Goal: Task Accomplishment & Management: Use online tool/utility

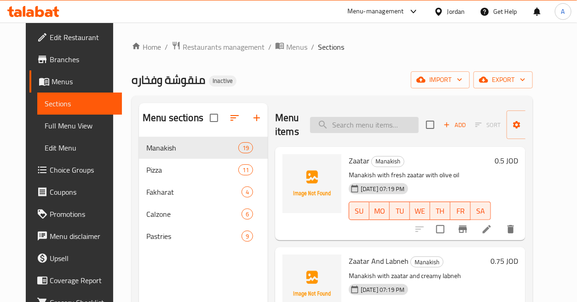
click at [390, 122] on input "search" at bounding box center [364, 125] width 109 height 16
type input "Water"
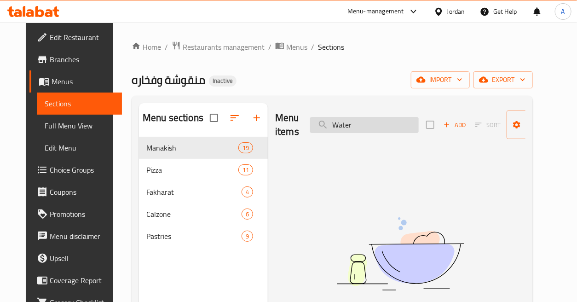
click at [369, 129] on input "Water" at bounding box center [364, 125] width 109 height 16
click at [371, 130] on input "Water" at bounding box center [364, 125] width 109 height 16
click at [387, 122] on input "Water" at bounding box center [364, 125] width 109 height 16
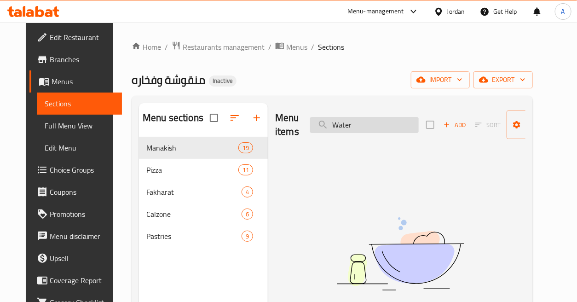
click at [387, 122] on input "Water" at bounding box center [364, 125] width 109 height 16
type input "P"
type input "Soft Drink"
click at [387, 122] on input "Soft Drink" at bounding box center [364, 125] width 109 height 16
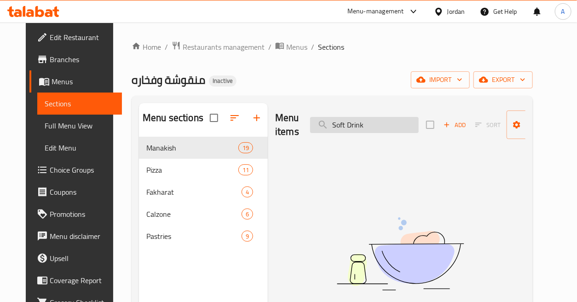
click at [387, 122] on input "Soft Drink" at bounding box center [364, 125] width 109 height 16
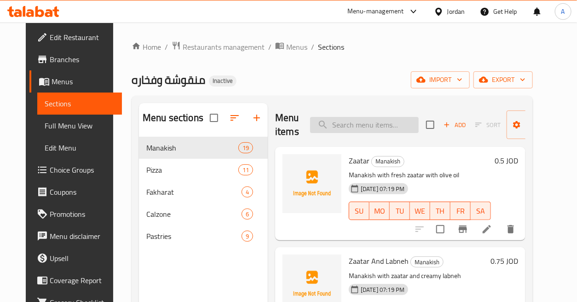
click at [398, 124] on input "search" at bounding box center [364, 125] width 109 height 16
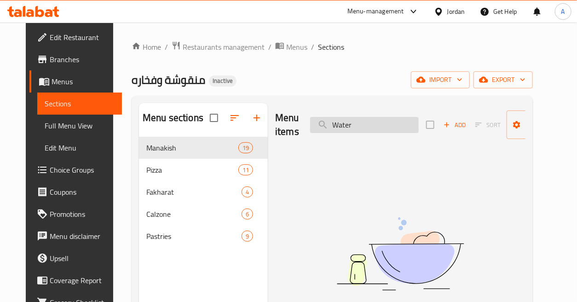
click at [369, 122] on input "Water" at bounding box center [364, 125] width 109 height 16
click at [370, 123] on input "Water" at bounding box center [364, 125] width 109 height 16
click at [380, 124] on input "Water" at bounding box center [364, 125] width 109 height 16
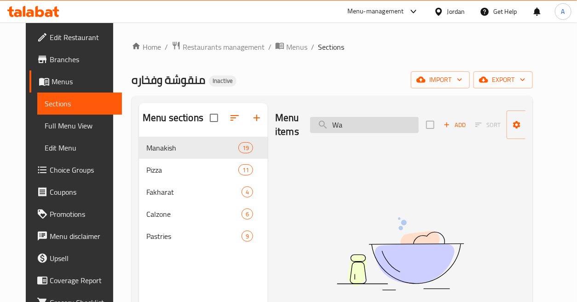
type input "W"
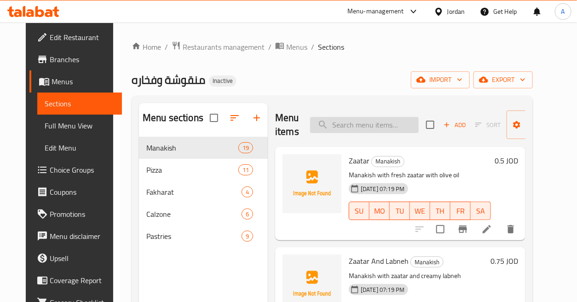
click at [389, 125] on input "search" at bounding box center [364, 125] width 109 height 16
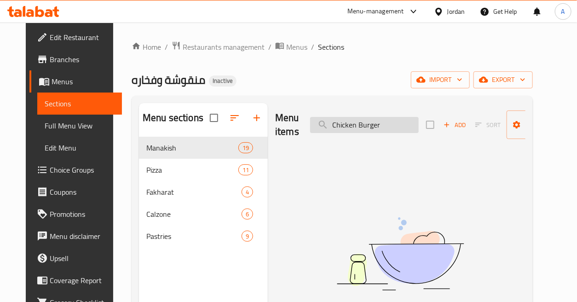
click at [386, 125] on input "Chicken Burger" at bounding box center [364, 125] width 109 height 16
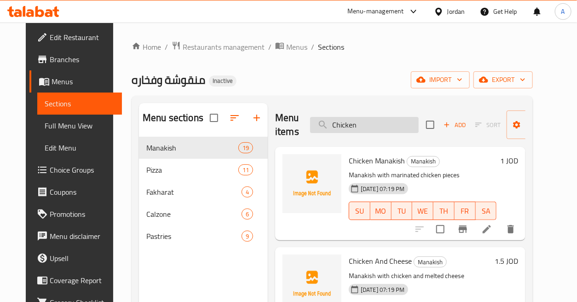
click at [380, 122] on input "Chicken" at bounding box center [364, 125] width 109 height 16
click at [329, 123] on input "Chicken" at bounding box center [364, 125] width 109 height 16
type input "Burger Chicken"
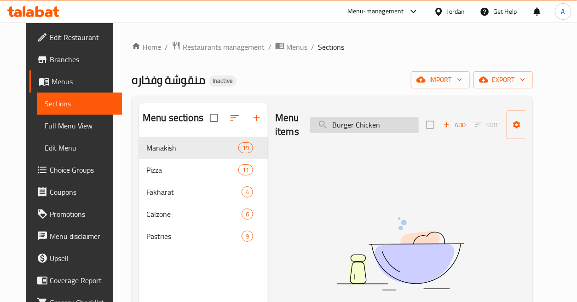
click at [392, 122] on input "Burger Chicken" at bounding box center [364, 125] width 109 height 16
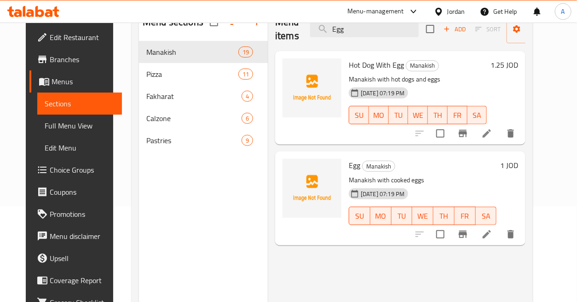
scroll to position [102, 0]
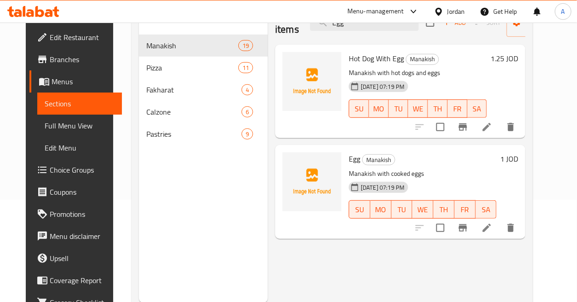
type input "Egg"
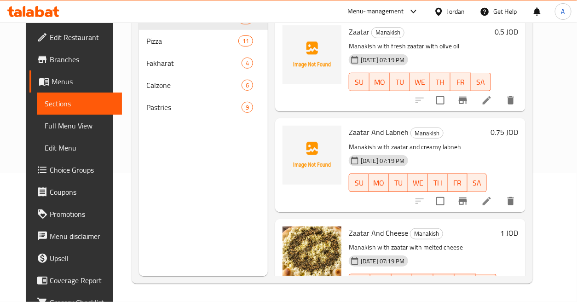
scroll to position [0, 0]
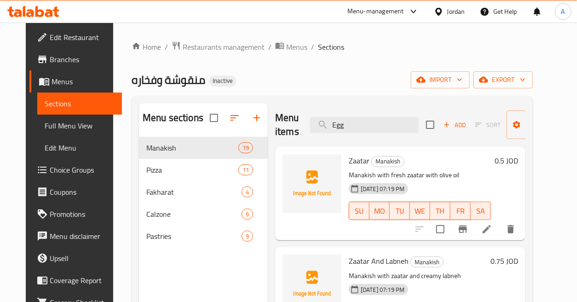
click at [405, 135] on div "Menu items Egg Add Sort Manage items" at bounding box center [400, 125] width 250 height 44
click at [408, 125] on input "Egg" at bounding box center [364, 125] width 109 height 16
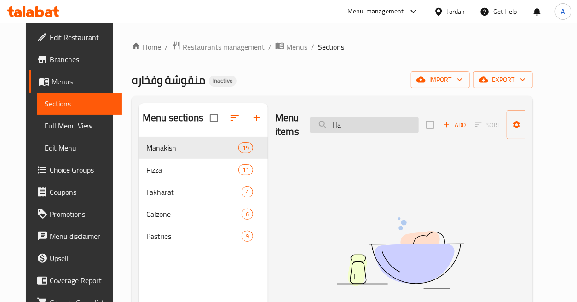
type input "H"
type input "P"
type input "M"
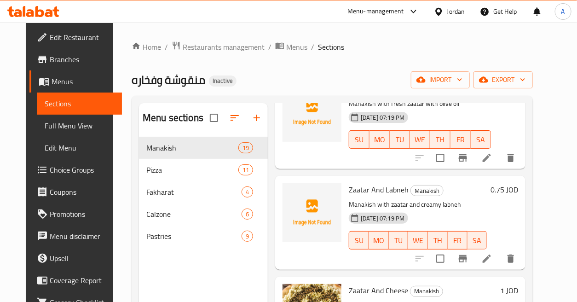
scroll to position [40, 0]
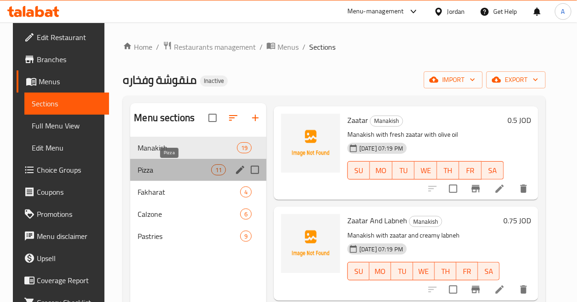
click at [198, 167] on span "Pizza" at bounding box center [174, 169] width 73 height 11
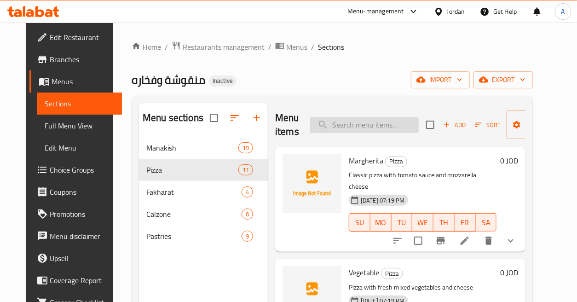
click at [339, 131] on input "search" at bounding box center [364, 125] width 109 height 16
click at [384, 126] on input "search" at bounding box center [364, 125] width 109 height 16
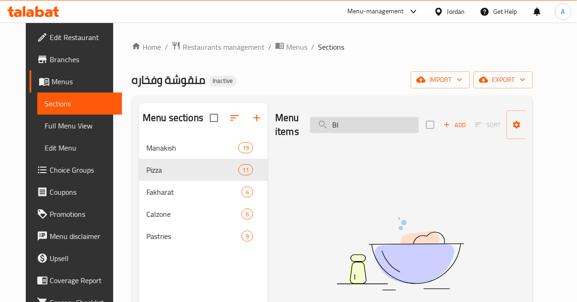
type input "Bla"
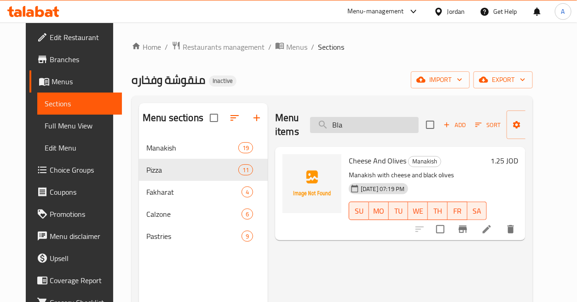
click at [385, 127] on input "Bla" at bounding box center [364, 125] width 109 height 16
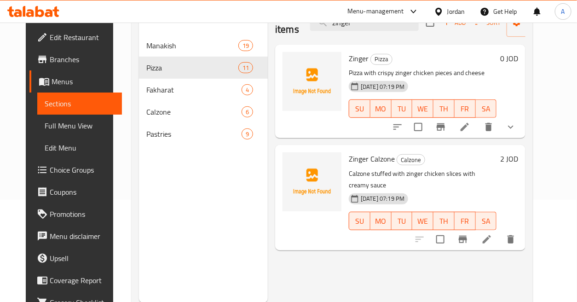
scroll to position [51, 0]
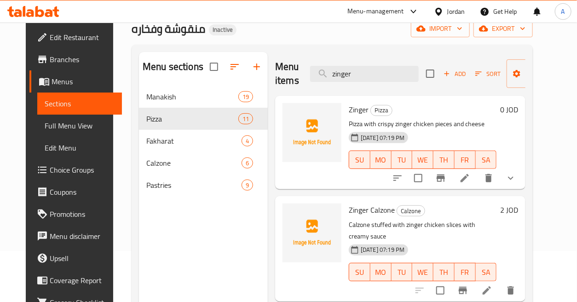
type input "zinger"
click at [516, 174] on icon "show more" at bounding box center [510, 178] width 11 height 11
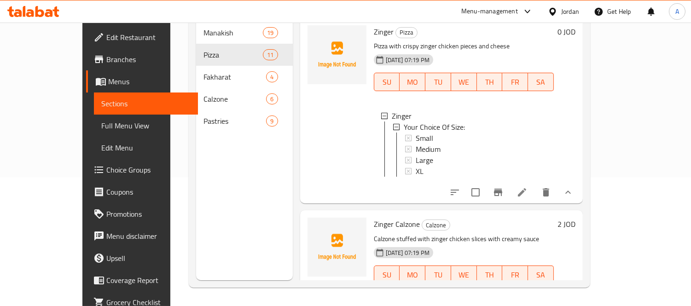
scroll to position [0, 0]
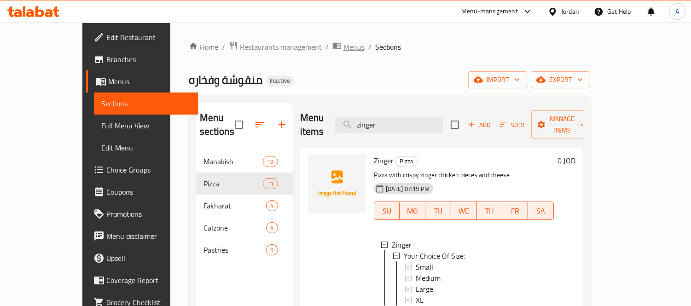
click at [343, 46] on span "Menus" at bounding box center [353, 46] width 21 height 11
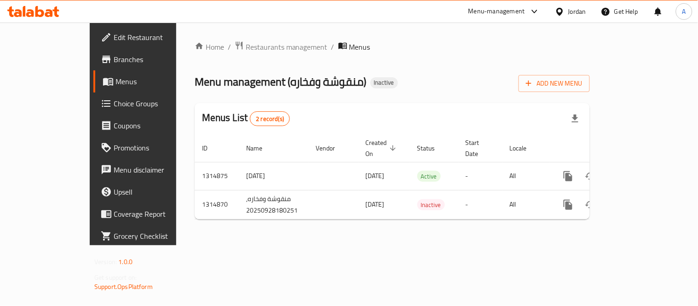
click at [577, 7] on div "Jordan" at bounding box center [577, 11] width 18 height 10
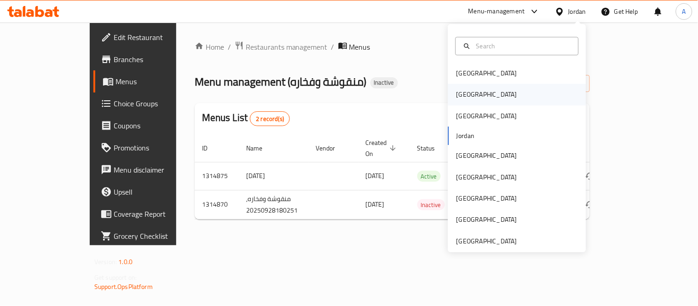
click at [468, 95] on div "[GEOGRAPHIC_DATA]" at bounding box center [486, 94] width 75 height 21
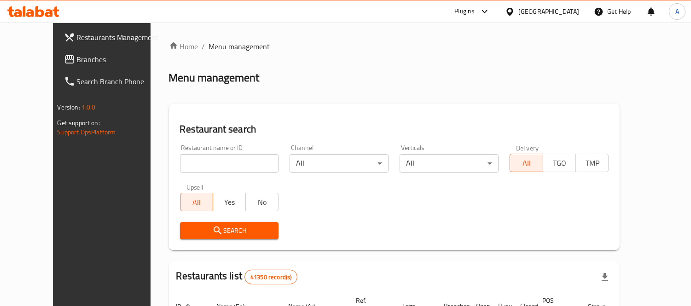
click at [77, 54] on span "Branches" at bounding box center [119, 59] width 84 height 11
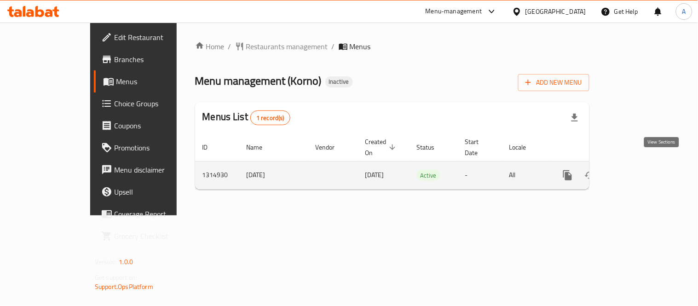
click at [640, 170] on icon "enhanced table" at bounding box center [633, 175] width 11 height 11
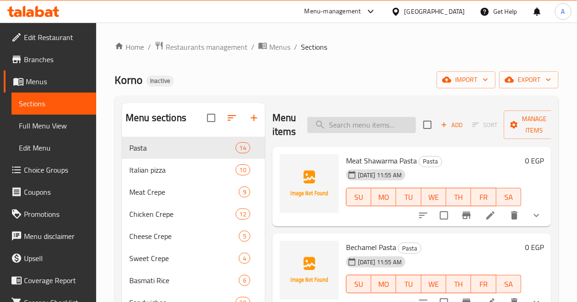
click at [394, 129] on input "search" at bounding box center [361, 125] width 109 height 16
click at [379, 126] on input "search" at bounding box center [361, 125] width 109 height 16
paste input "Baladi Pane Sandwich"
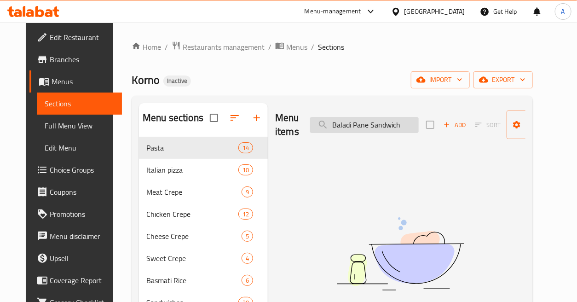
click at [387, 125] on input "Baladi Pane Sandwich" at bounding box center [364, 125] width 109 height 16
type input "B"
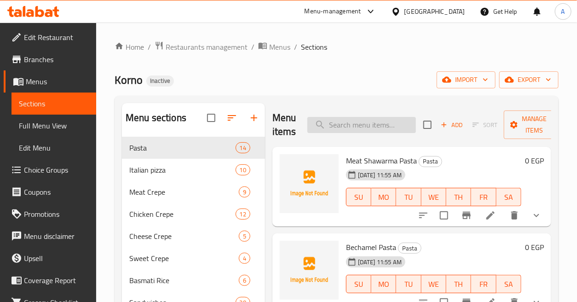
paste input "Baladi Pane Sandwich"
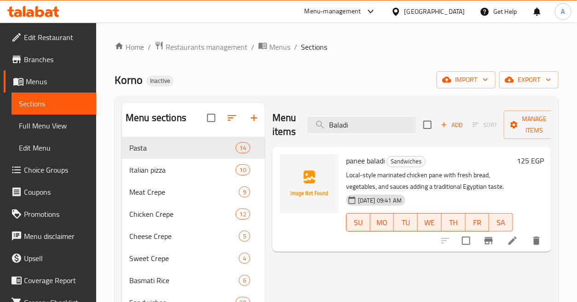
click at [362, 163] on span "panee baladi" at bounding box center [365, 161] width 39 height 14
click at [361, 153] on div "[PERSON_NAME] Sandwiches Local-style marinated chicken pane with fresh bread, v…" at bounding box center [429, 199] width 174 height 98
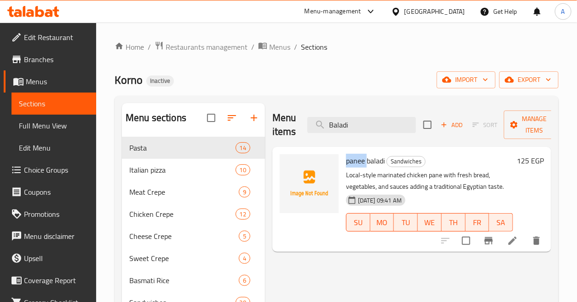
click at [365, 158] on span "panee baladi" at bounding box center [365, 161] width 39 height 14
click at [365, 126] on input "Baladi" at bounding box center [361, 125] width 109 height 16
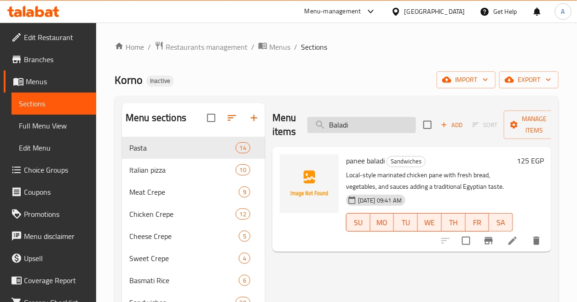
click at [365, 126] on input "Baladi" at bounding box center [361, 125] width 109 height 16
paste input "eef Shawarma Sandwich"
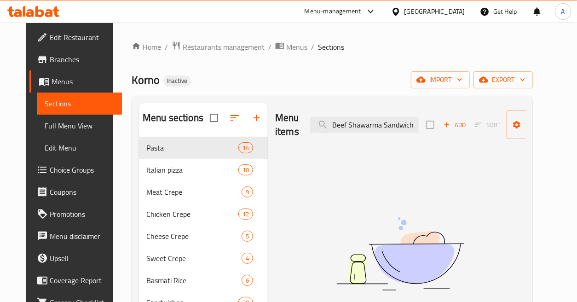
drag, startPoint x: 379, startPoint y: 123, endPoint x: 452, endPoint y: 124, distance: 72.7
click at [445, 126] on div "Menu items Beef Shawarma Sandwich Add Sort Manage items" at bounding box center [400, 125] width 250 height 44
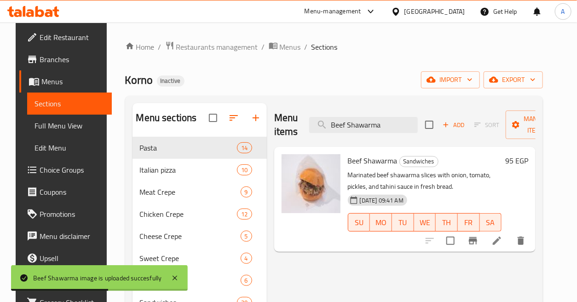
click at [392, 135] on div "Menu items Beef Shawarma Add Sort Manage items" at bounding box center [404, 125] width 261 height 44
click at [400, 125] on input "Beef Shawarma" at bounding box center [363, 125] width 109 height 16
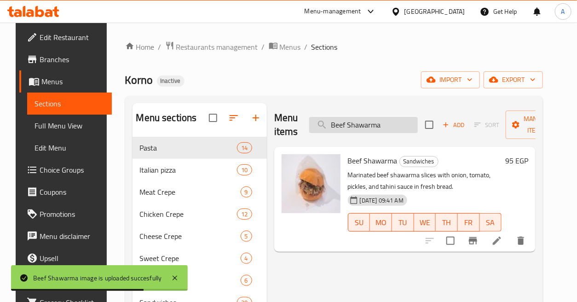
paste input "Cheddar Potato Sandwich"
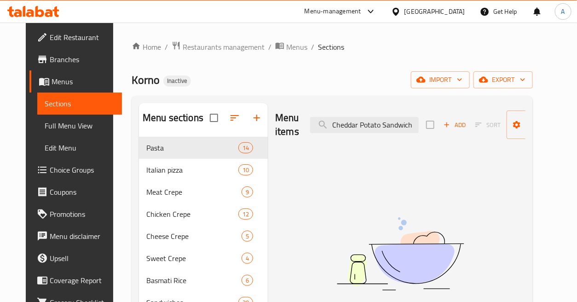
drag, startPoint x: 376, startPoint y: 127, endPoint x: 428, endPoint y: 137, distance: 53.4
click at [428, 137] on div "Menu items Cheddar Potato Sandwich Add Sort Manage items" at bounding box center [400, 125] width 250 height 44
click at [370, 125] on input "Cheddar Potato" at bounding box center [364, 125] width 109 height 16
click at [371, 127] on input "Cheddar Potato" at bounding box center [364, 125] width 109 height 16
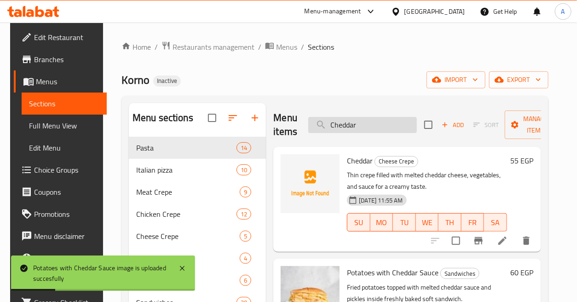
click at [394, 122] on input "Cheddar" at bounding box center [362, 125] width 109 height 16
paste input "ese Burger Sandwich"
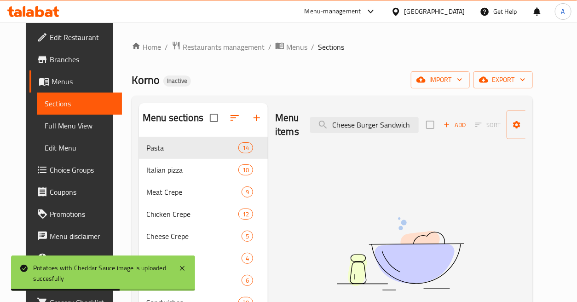
drag, startPoint x: 374, startPoint y: 122, endPoint x: 438, endPoint y: 127, distance: 63.7
click at [438, 127] on div "Menu items Cheese Burger Sandwich Add Sort Manage items" at bounding box center [400, 125] width 250 height 44
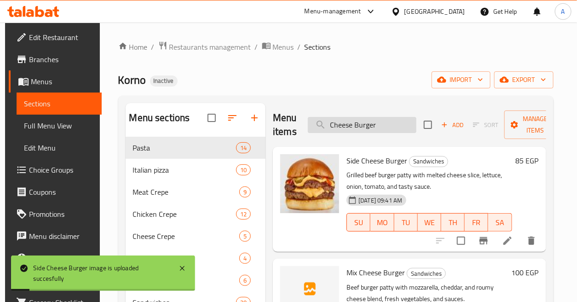
click at [389, 119] on input "Cheese Burger" at bounding box center [362, 125] width 109 height 16
paste input "icken Pane Sandwic"
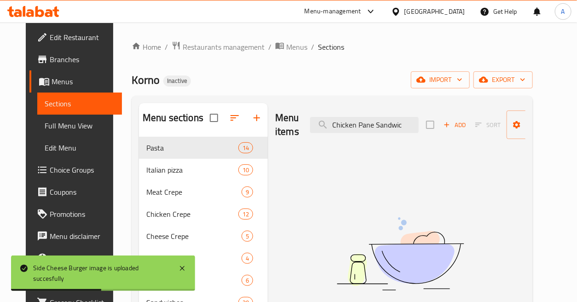
drag, startPoint x: 401, startPoint y: 129, endPoint x: 419, endPoint y: 132, distance: 18.1
click at [419, 132] on div "Menu items Chicken Pane Sandwic Add Sort Manage items" at bounding box center [400, 125] width 250 height 44
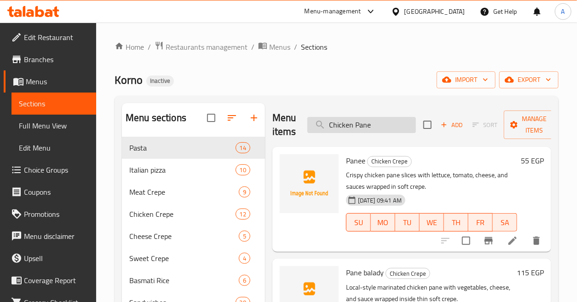
click at [396, 127] on input "Chicken Pane" at bounding box center [361, 125] width 109 height 16
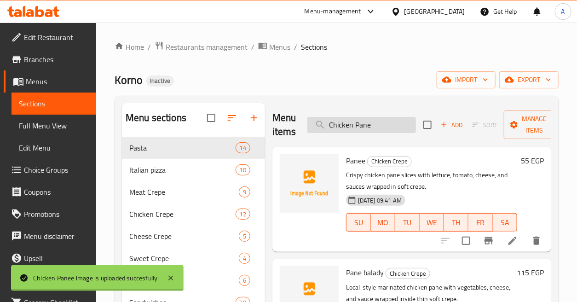
click at [396, 127] on input "Chicken Pane" at bounding box center [361, 125] width 109 height 16
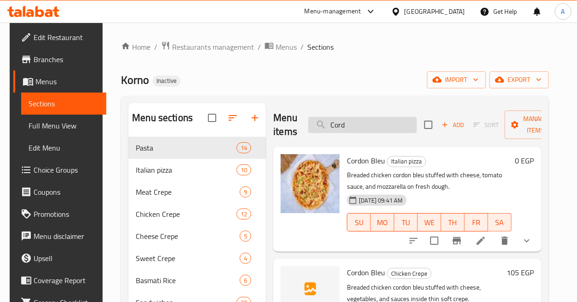
click at [380, 125] on input "Cord" at bounding box center [362, 125] width 109 height 16
paste input "Double Burger Sandwich"
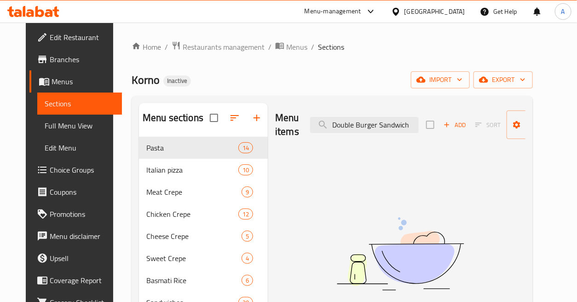
drag, startPoint x: 389, startPoint y: 125, endPoint x: 435, endPoint y: 128, distance: 46.1
click at [435, 128] on div "Menu items Double Burger Sandwich Add Sort Manage items" at bounding box center [400, 125] width 250 height 44
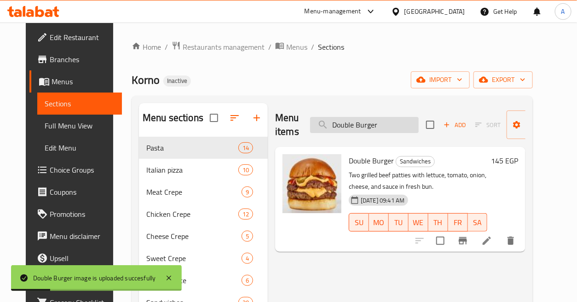
click at [387, 129] on input "Double Burger" at bounding box center [364, 125] width 109 height 16
paste input "Egg Burger Sandwich"
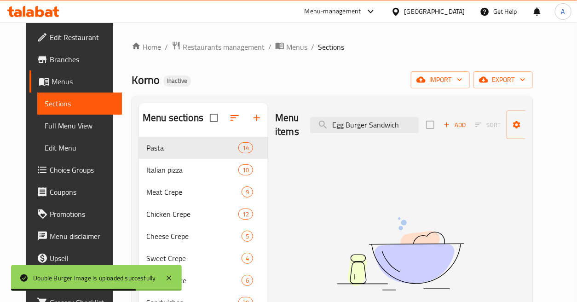
drag, startPoint x: 366, startPoint y: 126, endPoint x: 434, endPoint y: 134, distance: 69.0
click at [434, 134] on div "Menu items Egg Burger Sandwich Add Sort Manage items" at bounding box center [400, 125] width 250 height 44
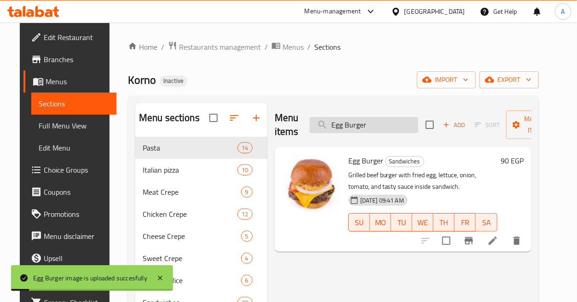
click at [389, 121] on input "Egg Burger" at bounding box center [364, 125] width 109 height 16
paste input "[PERSON_NAME]"
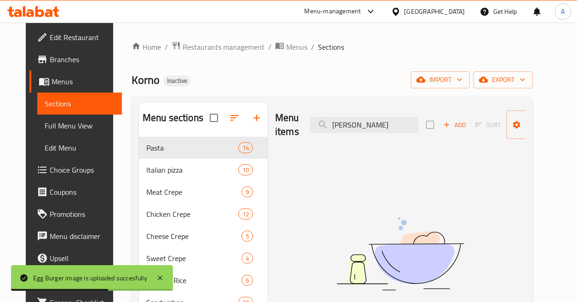
drag, startPoint x: 346, startPoint y: 127, endPoint x: 424, endPoint y: 128, distance: 77.8
click at [424, 128] on div "Menu items Fajita Sandwich Add Sort Manage items" at bounding box center [400, 125] width 250 height 44
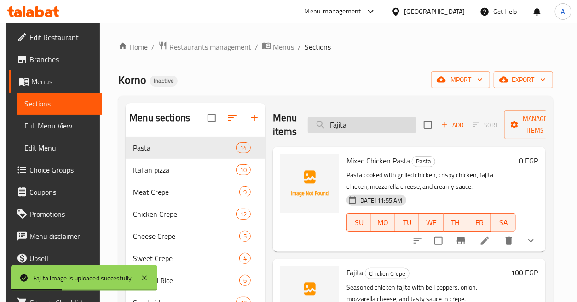
click at [388, 121] on input "Fajita" at bounding box center [362, 125] width 109 height 16
paste input "Hot Dog Sandwich"
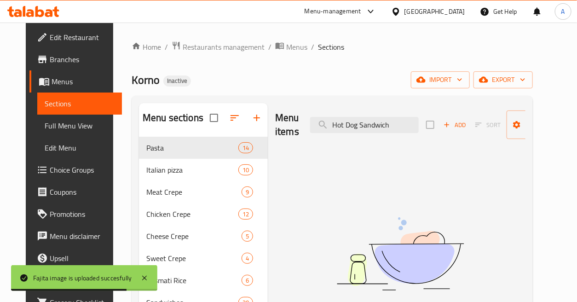
drag, startPoint x: 357, startPoint y: 126, endPoint x: 421, endPoint y: 132, distance: 64.2
click at [421, 132] on div "Menu items Hot Dog Sandwich Add Sort Manage items" at bounding box center [400, 125] width 250 height 44
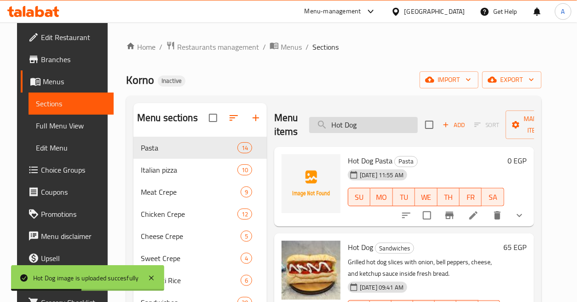
click at [388, 125] on input "Hot Dog" at bounding box center [363, 125] width 109 height 16
paste input "Kofta Sandwich"
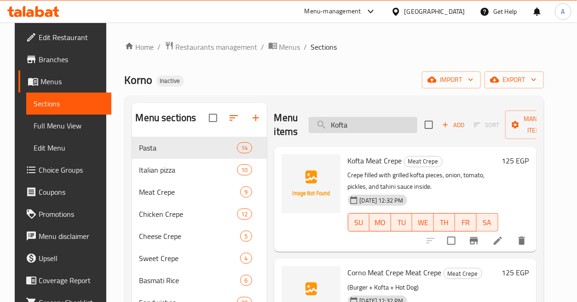
click at [390, 117] on input "Kofta" at bounding box center [363, 125] width 109 height 16
paste input "Liver Sandwich"
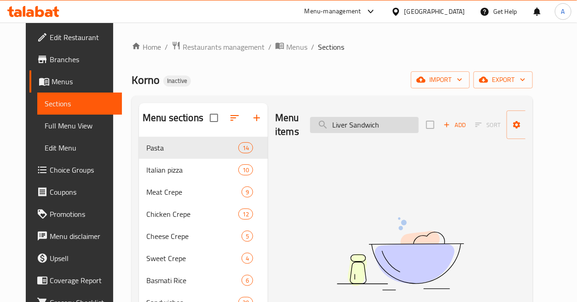
click at [368, 124] on input "Liver Sandwich" at bounding box center [364, 125] width 109 height 16
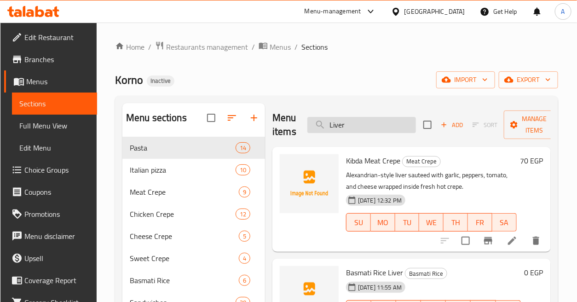
click at [356, 120] on input "Liver" at bounding box center [361, 125] width 109 height 16
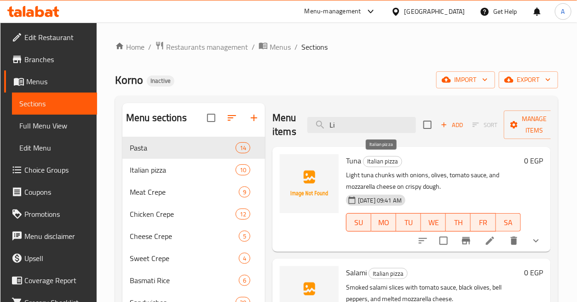
type input "L"
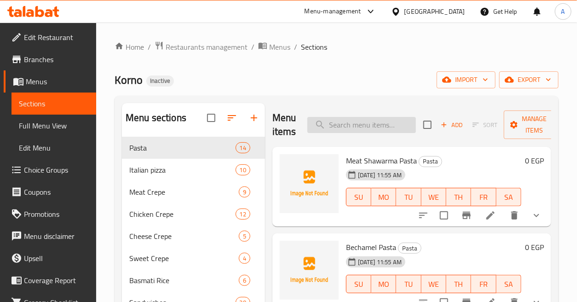
click at [372, 128] on input "search" at bounding box center [361, 125] width 109 height 16
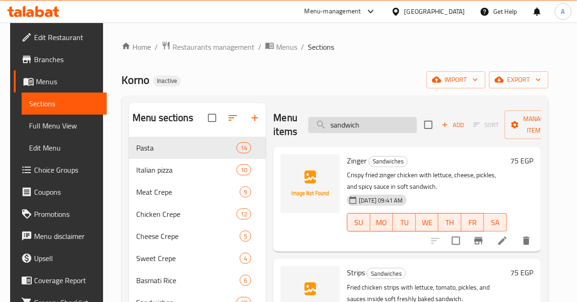
click at [399, 127] on input "sandwich" at bounding box center [362, 125] width 109 height 16
paste input "Mixed Cheese Burger S"
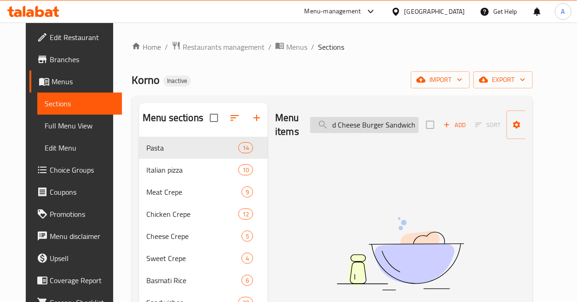
drag, startPoint x: 391, startPoint y: 123, endPoint x: 412, endPoint y: 126, distance: 21.3
click at [412, 126] on input "Mixed Cheese Burger Sandwich" at bounding box center [364, 125] width 109 height 16
click at [349, 123] on input "Mixed Cheese Burger" at bounding box center [364, 125] width 109 height 16
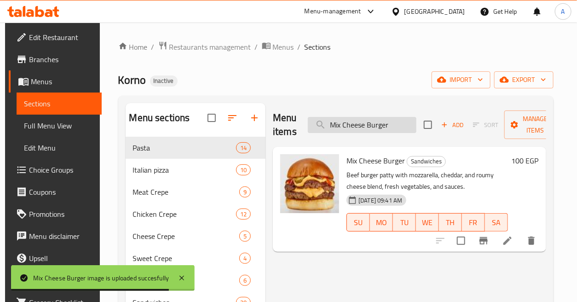
click at [390, 122] on input "Mix Cheese Burger" at bounding box center [362, 125] width 109 height 16
paste input "ushroom pizza"
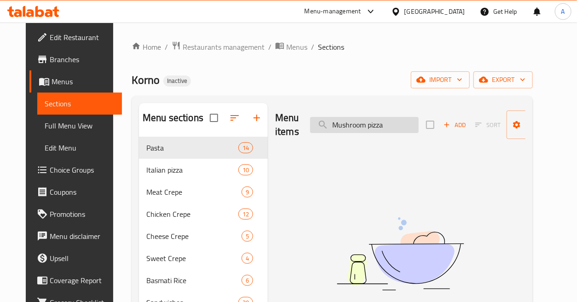
click at [375, 126] on input "Mushroom pizza" at bounding box center [364, 125] width 109 height 16
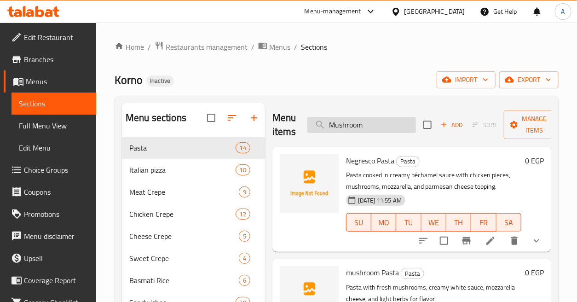
click at [369, 130] on input "Mushroom" at bounding box center [361, 125] width 109 height 16
type input "pizza"
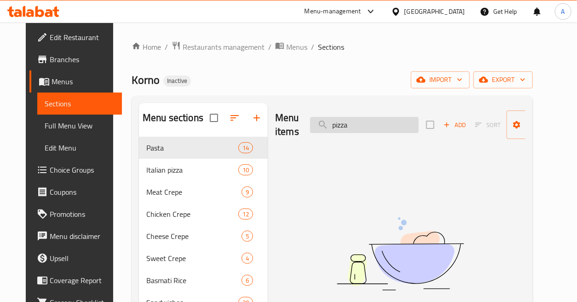
click at [369, 125] on input "pizza" at bounding box center [364, 125] width 109 height 16
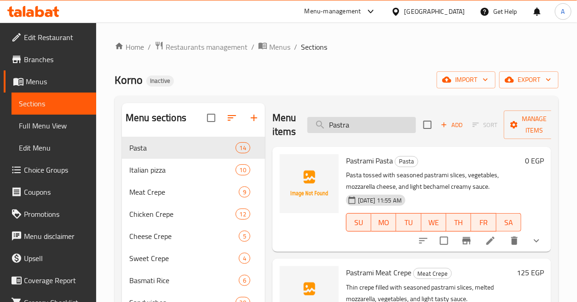
click at [365, 133] on input "Pastra" at bounding box center [361, 125] width 109 height 16
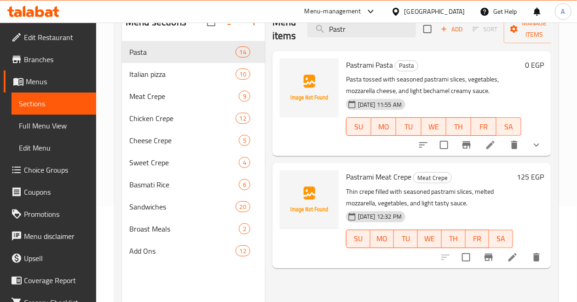
scroll to position [102, 0]
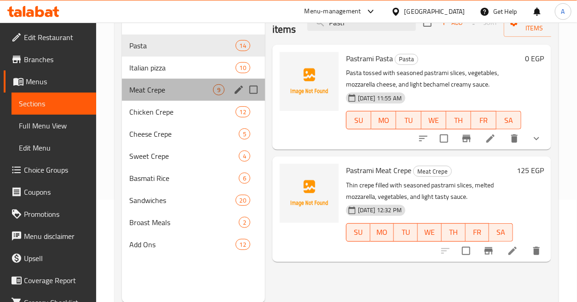
click at [188, 81] on div "Meat Crepe 9" at bounding box center [193, 90] width 143 height 22
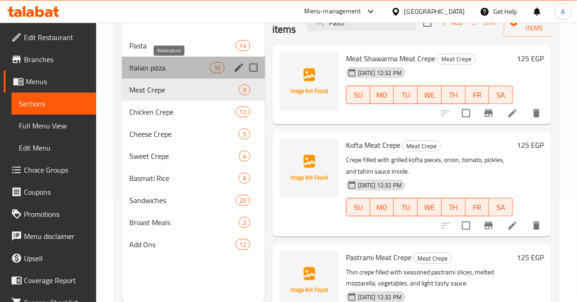
click at [187, 63] on span "Italian pizza" at bounding box center [169, 67] width 81 height 11
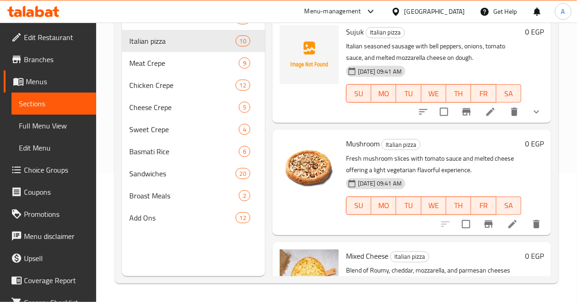
scroll to position [26, 0]
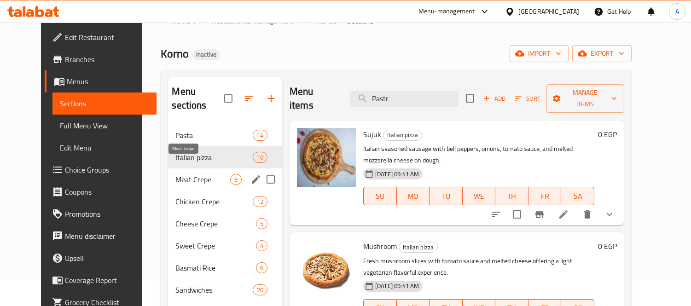
click at [180, 174] on span "Meat Crepe" at bounding box center [202, 179] width 55 height 11
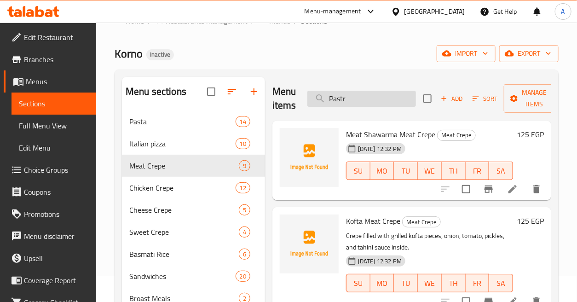
click at [375, 98] on input "Pastr" at bounding box center [361, 99] width 109 height 16
paste input "Strips Sandwich"
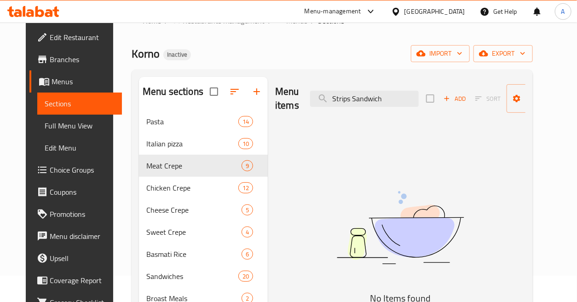
drag, startPoint x: 348, startPoint y: 98, endPoint x: 422, endPoint y: 105, distance: 74.4
click at [422, 105] on div "Menu items Strips Sandwich Add Sort Manage items" at bounding box center [400, 99] width 250 height 44
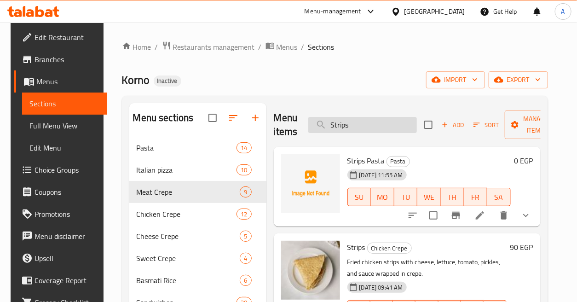
click at [389, 127] on input "Strips" at bounding box center [362, 125] width 109 height 16
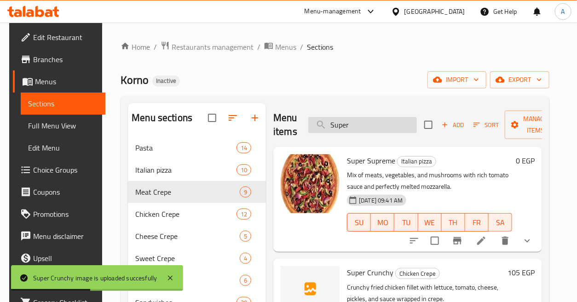
click at [376, 121] on input "Super" at bounding box center [362, 125] width 109 height 16
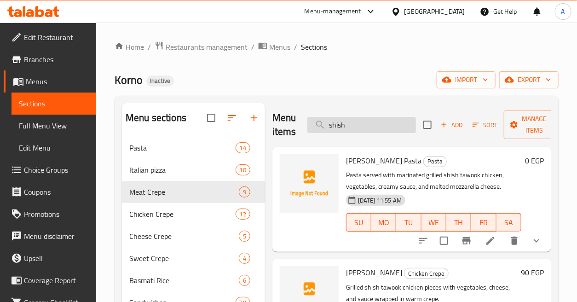
click at [398, 125] on input "shish" at bounding box center [361, 125] width 109 height 16
paste input "Plain Burger Sandwic"
click at [398, 125] on input "shish" at bounding box center [361, 125] width 109 height 16
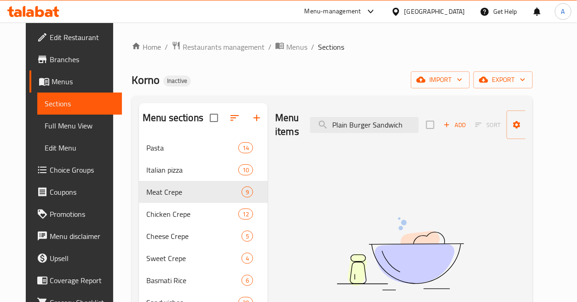
drag, startPoint x: 368, startPoint y: 123, endPoint x: 428, endPoint y: 125, distance: 59.8
click at [428, 125] on div "Menu items Plain Burger Sandwich Add Sort Manage items" at bounding box center [400, 125] width 250 height 44
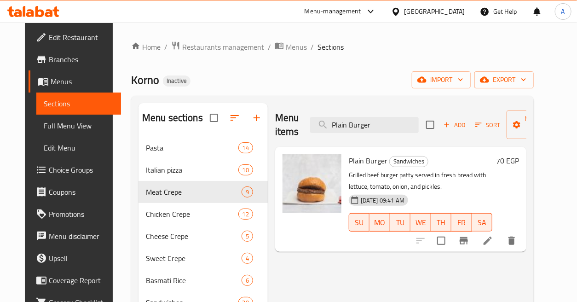
click at [389, 136] on div "Menu items Plain Burger Add Sort Manage items" at bounding box center [400, 125] width 251 height 44
click at [395, 126] on input "Plain Burger" at bounding box center [364, 125] width 109 height 16
paste input "otato Sandwich"
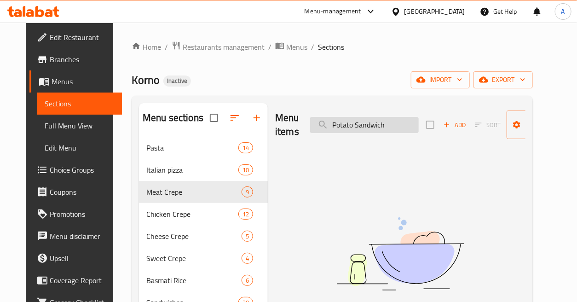
click at [371, 122] on input "Potato Sandwich" at bounding box center [364, 125] width 109 height 16
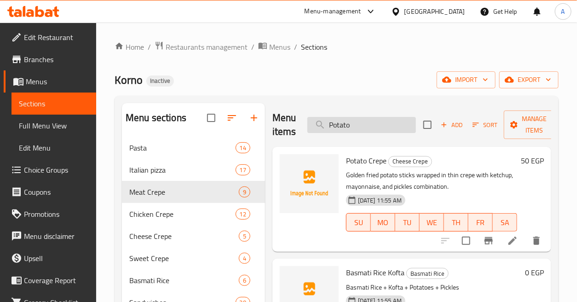
click at [383, 118] on input "Potato" at bounding box center [361, 125] width 109 height 16
paste input "Sausage Sandwich"
click at [383, 118] on input "Potato" at bounding box center [361, 125] width 109 height 16
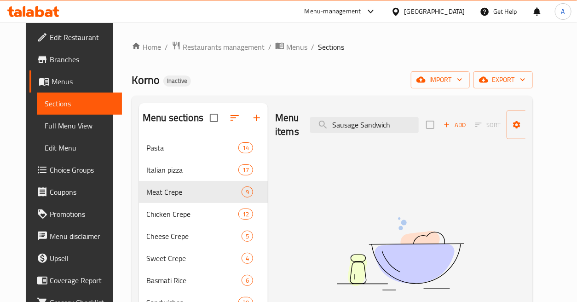
drag, startPoint x: 357, startPoint y: 125, endPoint x: 428, endPoint y: 135, distance: 72.0
click at [428, 135] on div "Menu items Sausage Sandwich Add Sort Manage items" at bounding box center [400, 125] width 250 height 44
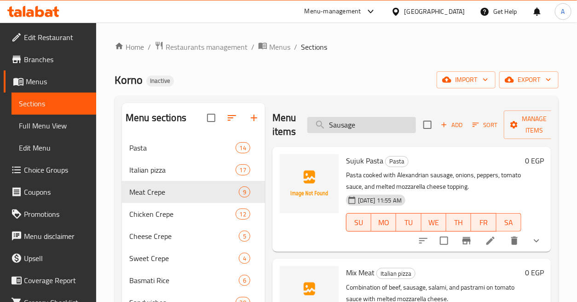
click at [379, 127] on input "Sausage" at bounding box center [361, 125] width 109 height 16
paste input "Zinger Sandwich"
click at [379, 127] on input "Zinger Sandwich" at bounding box center [361, 125] width 109 height 16
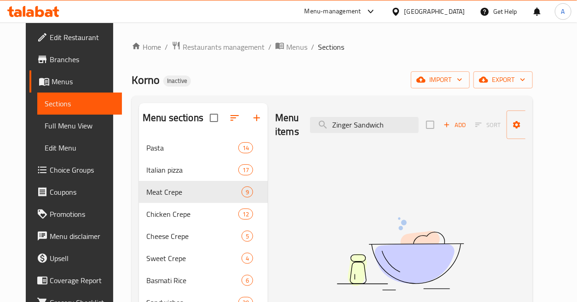
drag, startPoint x: 350, startPoint y: 121, endPoint x: 435, endPoint y: 131, distance: 85.3
click at [435, 131] on div "Menu items Zinger Sandwich Add Sort Manage items" at bounding box center [400, 125] width 250 height 44
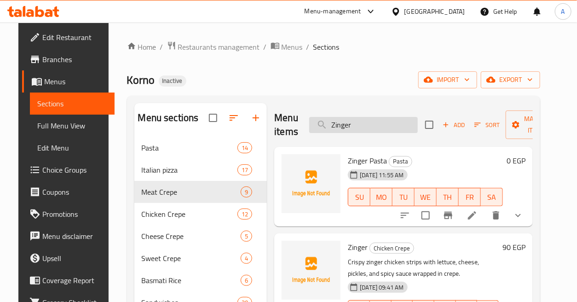
click at [387, 126] on input "Zinger" at bounding box center [363, 125] width 109 height 16
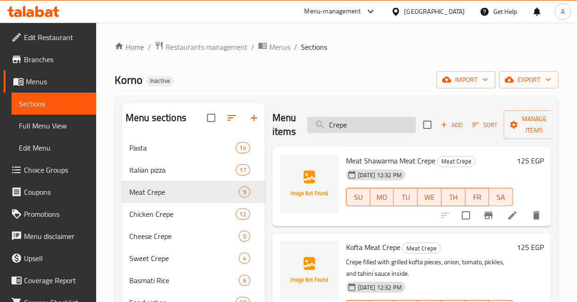
click at [364, 128] on input "Crepe" at bounding box center [361, 125] width 109 height 16
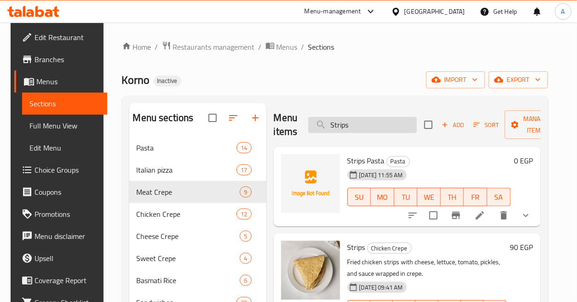
click at [374, 127] on input "Strips" at bounding box center [362, 125] width 109 height 16
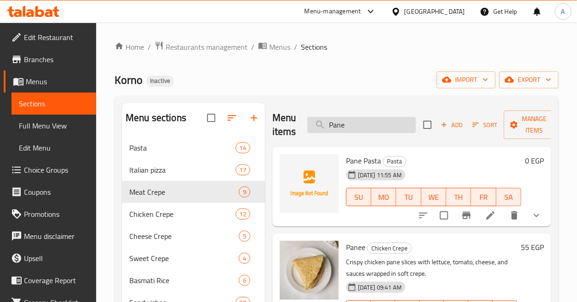
click at [373, 123] on input "Pane" at bounding box center [361, 125] width 109 height 16
click at [396, 118] on input "Pane" at bounding box center [361, 125] width 109 height 16
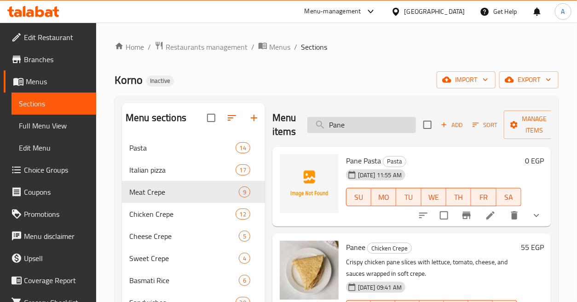
click at [396, 118] on input "Pane" at bounding box center [361, 125] width 109 height 16
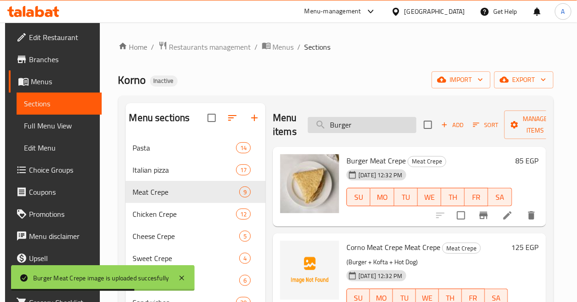
click at [355, 119] on input "Burger" at bounding box center [362, 125] width 109 height 16
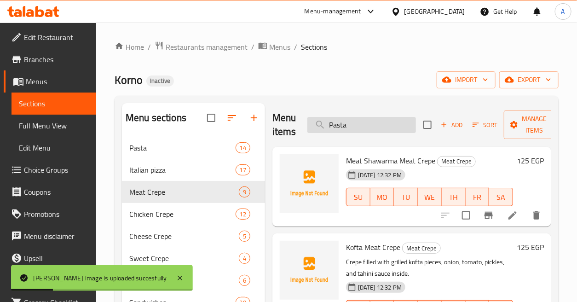
click at [380, 125] on input "Pasta" at bounding box center [361, 125] width 109 height 16
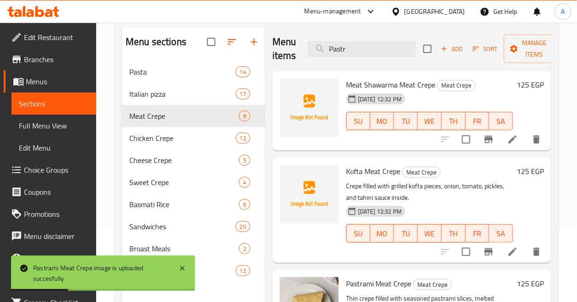
scroll to position [51, 0]
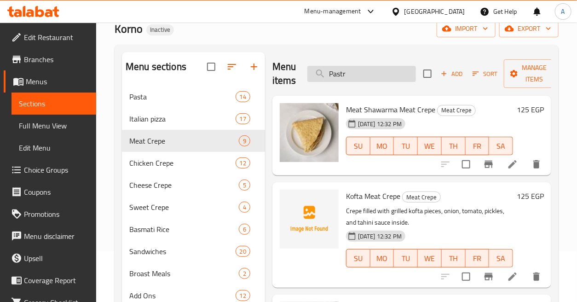
click at [379, 81] on input "Pastr" at bounding box center [361, 74] width 109 height 16
paste input "[PERSON_NAME] فراo"
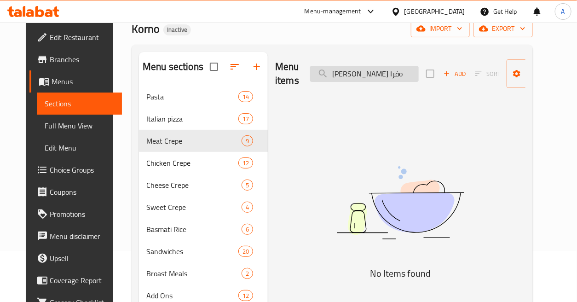
click at [365, 76] on input "[PERSON_NAME] فراo" at bounding box center [364, 74] width 109 height 16
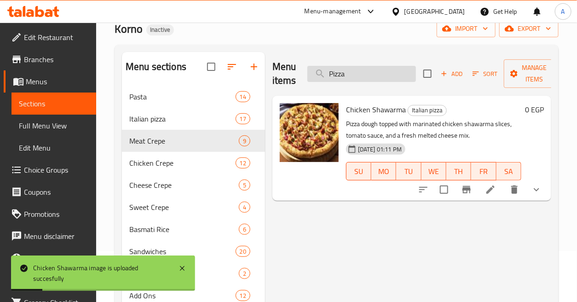
click at [397, 74] on input "Pizza" at bounding box center [361, 74] width 109 height 16
paste input "[PERSON_NAME] لحمة"
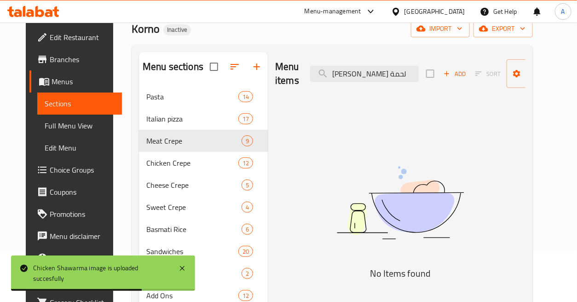
drag, startPoint x: 347, startPoint y: 75, endPoint x: 425, endPoint y: 77, distance: 77.8
click at [425, 77] on div "Menu items بيتزا شاورما لحمة Add Sort Manage items" at bounding box center [400, 74] width 250 height 44
type input "لحمة"
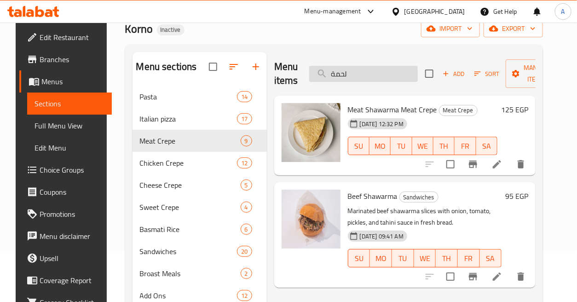
click at [385, 78] on input "لحمة" at bounding box center [363, 74] width 109 height 16
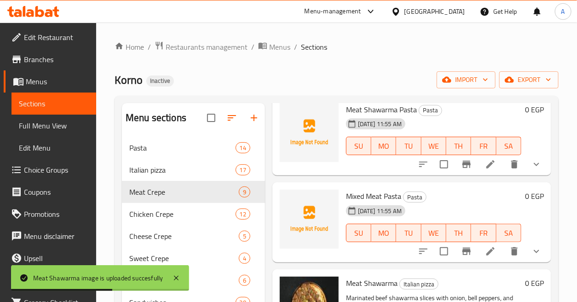
scroll to position [0, 0]
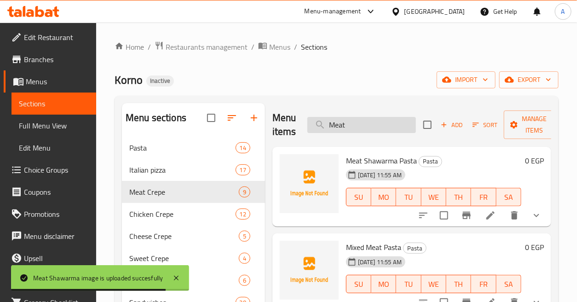
click at [380, 131] on input "Meat" at bounding box center [361, 125] width 109 height 16
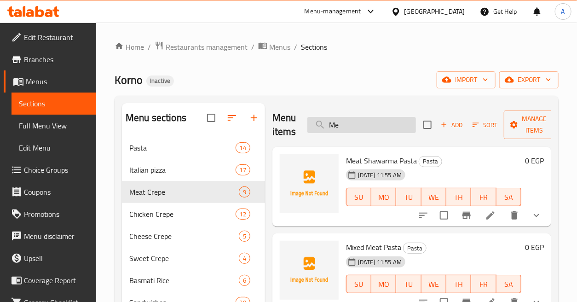
type input "M"
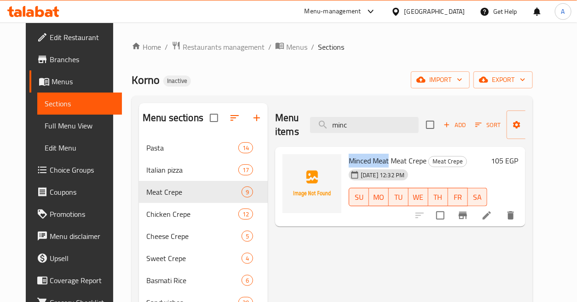
drag, startPoint x: 346, startPoint y: 159, endPoint x: 387, endPoint y: 160, distance: 41.0
click at [387, 160] on span "Minced Meat Meat Crepe" at bounding box center [388, 161] width 78 height 14
copy span "Minced Meat"
click at [369, 122] on input "minc" at bounding box center [364, 125] width 109 height 16
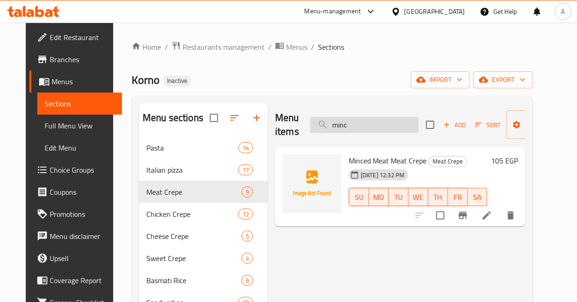
paste input "Minced Meat"
click at [369, 122] on input "minc" at bounding box center [364, 125] width 109 height 16
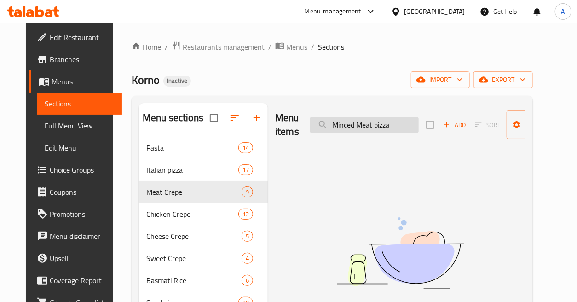
click at [362, 125] on input "Minced Meat pizza" at bounding box center [364, 125] width 109 height 16
click at [327, 126] on input "Minced pizza" at bounding box center [364, 125] width 109 height 16
paste input "Meat"
click at [361, 125] on input "Meat Minced pizza" at bounding box center [364, 125] width 109 height 16
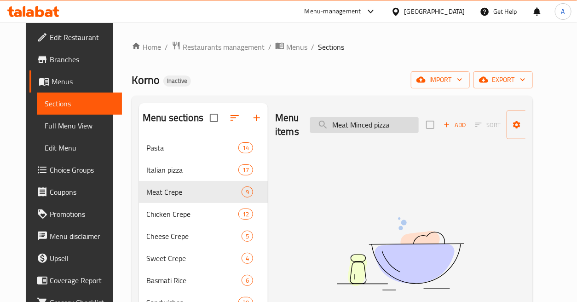
click at [361, 125] on input "Meat Minced pizza" at bounding box center [364, 125] width 109 height 16
click at [375, 126] on input "Meat Minced pizza" at bounding box center [364, 125] width 109 height 16
type input "Meat Minced"
click at [378, 127] on input "Meat Minced" at bounding box center [364, 125] width 109 height 16
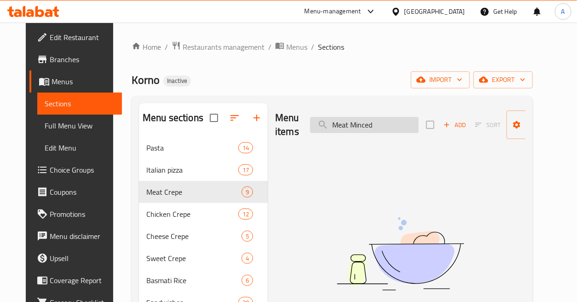
click at [378, 127] on input "Meat Minced" at bounding box center [364, 125] width 109 height 16
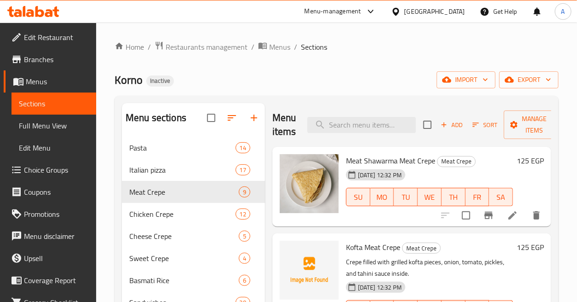
click at [403, 57] on div "Home / Restaurants management / Menus / Sections Korno Inactive import export M…" at bounding box center [337, 226] width 444 height 371
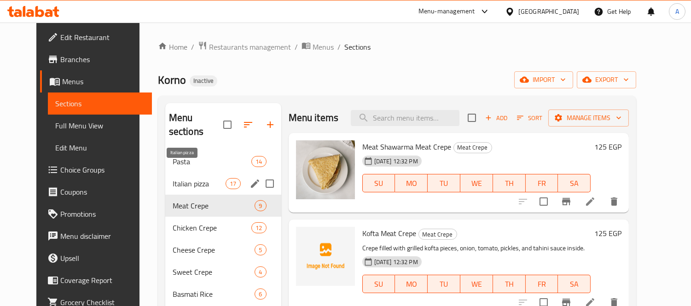
drag, startPoint x: 201, startPoint y: 168, endPoint x: 410, endPoint y: 132, distance: 212.0
click at [202, 178] on span "Italian pizza" at bounding box center [199, 183] width 53 height 11
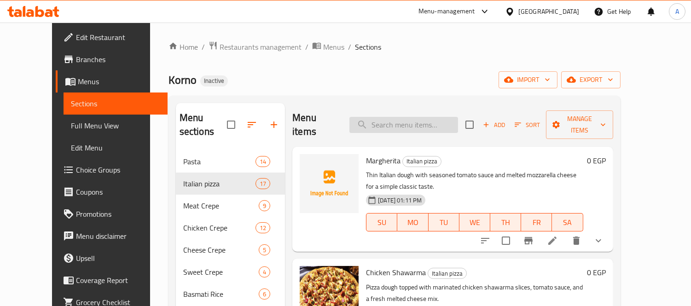
click at [421, 118] on input "search" at bounding box center [403, 125] width 109 height 16
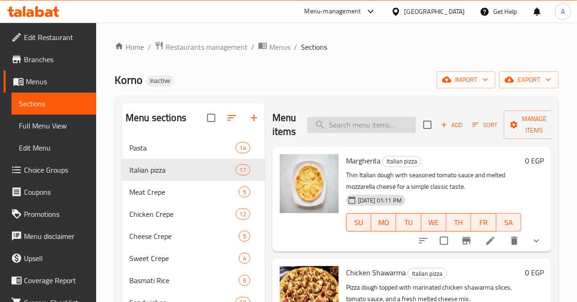
click at [361, 121] on input "search" at bounding box center [361, 125] width 109 height 16
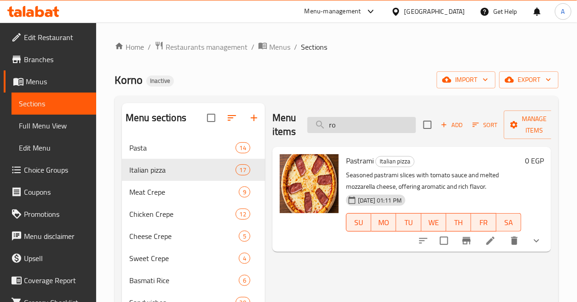
type input "r"
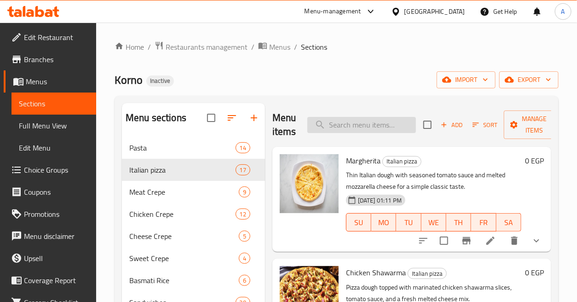
click at [375, 132] on input "search" at bounding box center [361, 125] width 109 height 16
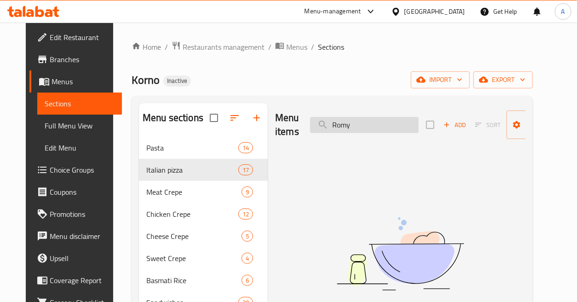
click at [366, 127] on input "Romy" at bounding box center [364, 125] width 109 height 16
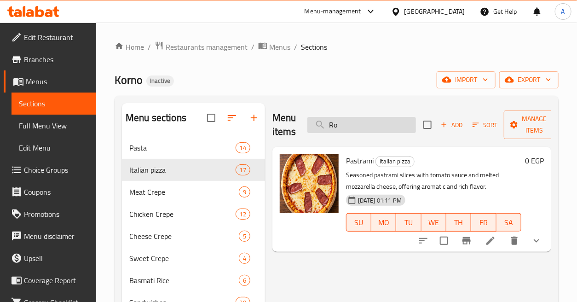
type input "R"
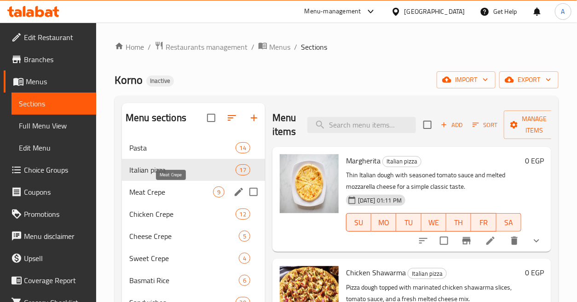
click at [162, 190] on span "Meat Crepe" at bounding box center [171, 191] width 84 height 11
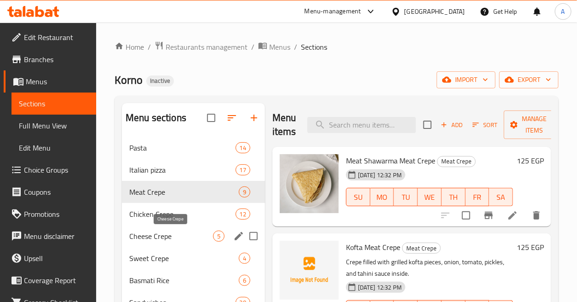
click at [171, 236] on span "Cheese Crepe" at bounding box center [171, 236] width 84 height 11
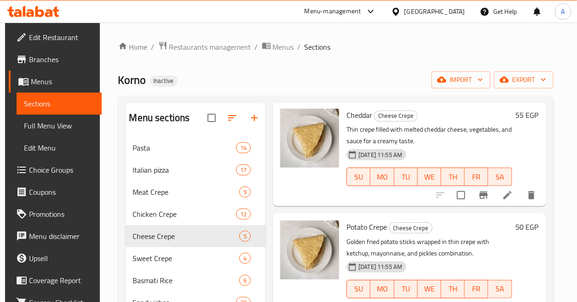
scroll to position [129, 0]
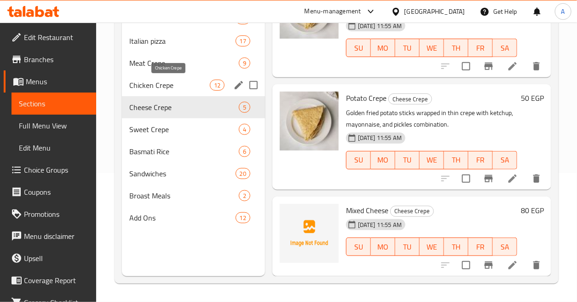
click at [206, 86] on span "Chicken Crepe" at bounding box center [169, 85] width 81 height 11
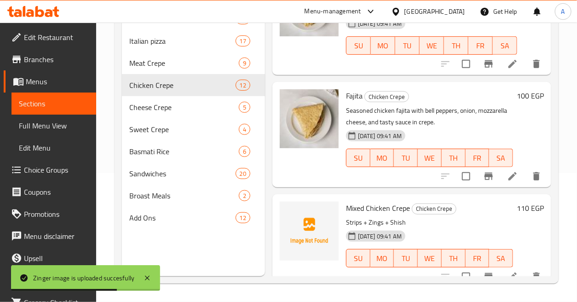
scroll to position [1074, 0]
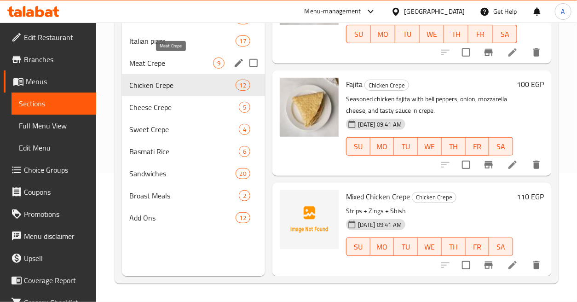
click at [205, 61] on span "Meat Crepe" at bounding box center [171, 63] width 84 height 11
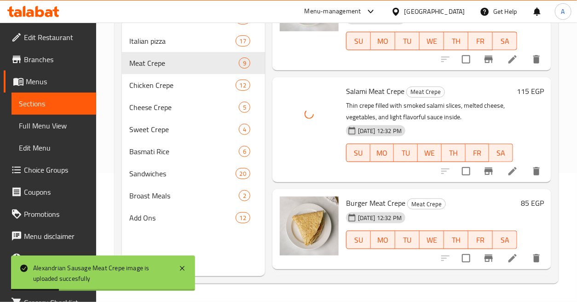
scroll to position [663, 0]
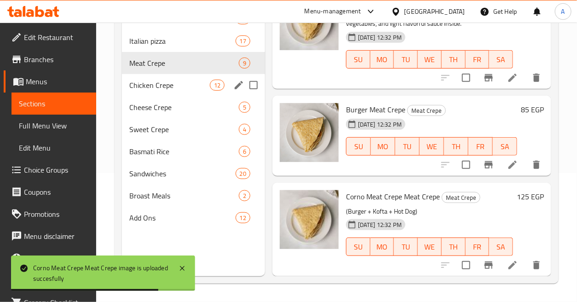
click at [189, 85] on span "Chicken Crepe" at bounding box center [169, 85] width 81 height 11
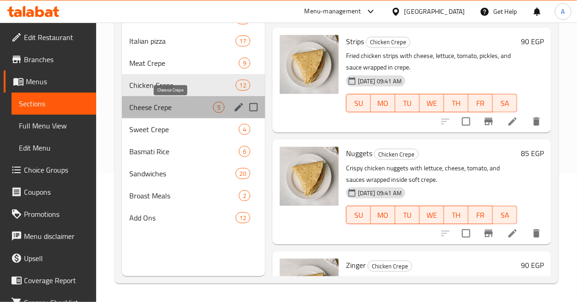
click at [187, 103] on span "Cheese Crepe" at bounding box center [171, 107] width 84 height 11
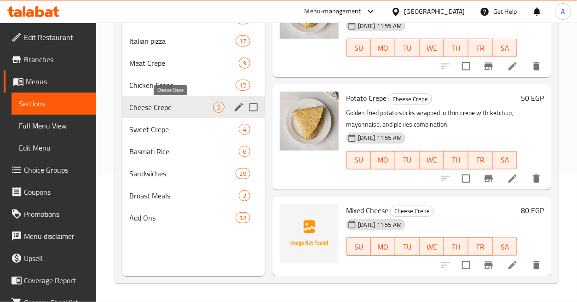
scroll to position [277, 0]
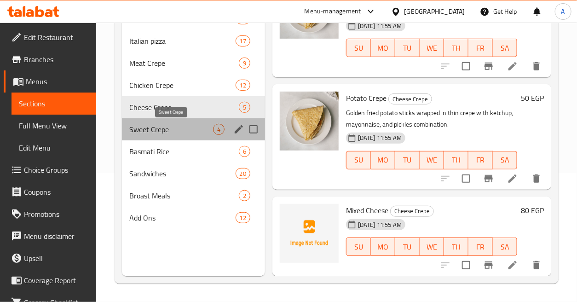
click at [183, 132] on span "Sweet Crepe" at bounding box center [171, 129] width 84 height 11
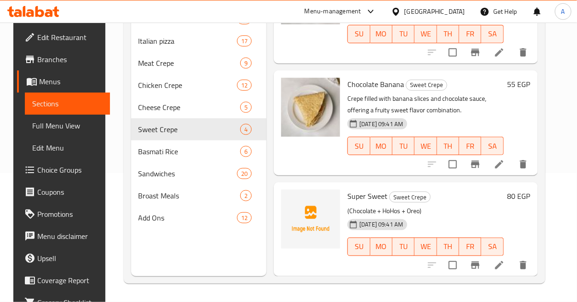
scroll to position [178, 0]
click at [503, 261] on icon at bounding box center [499, 265] width 8 height 8
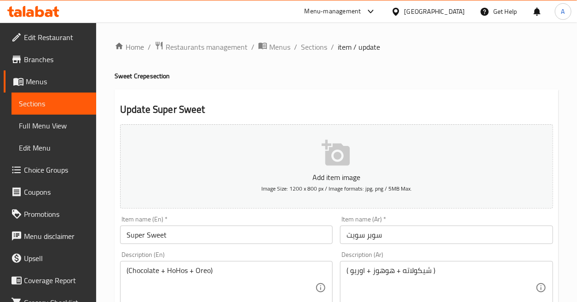
drag, startPoint x: 311, startPoint y: 47, endPoint x: 325, endPoint y: 60, distance: 18.5
click at [311, 47] on span "Sections" at bounding box center [314, 46] width 26 height 11
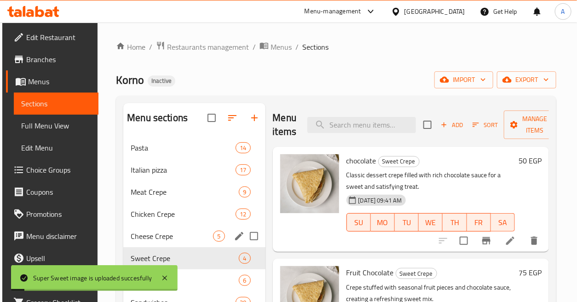
click at [190, 242] on div "Cheese Crepe 5" at bounding box center [194, 236] width 142 height 22
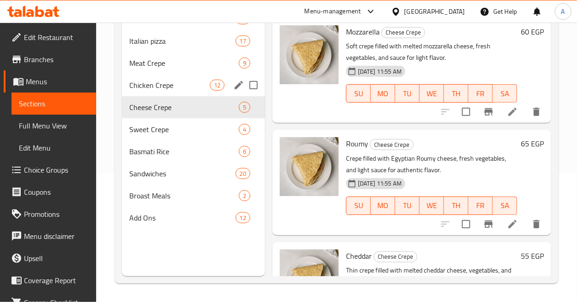
click at [228, 86] on div "Chicken Crepe 12" at bounding box center [193, 85] width 143 height 22
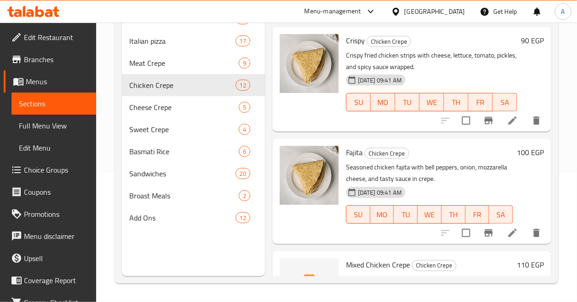
scroll to position [1074, 0]
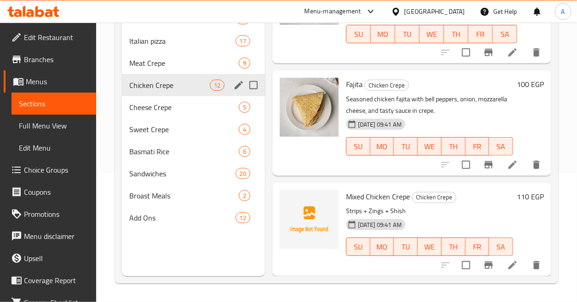
click at [212, 66] on span "Meat Crepe" at bounding box center [184, 63] width 110 height 11
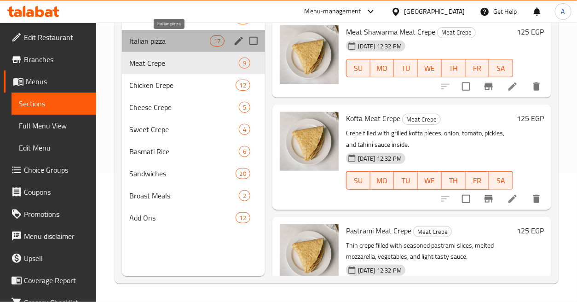
click at [199, 46] on span "Italian pizza" at bounding box center [169, 40] width 81 height 11
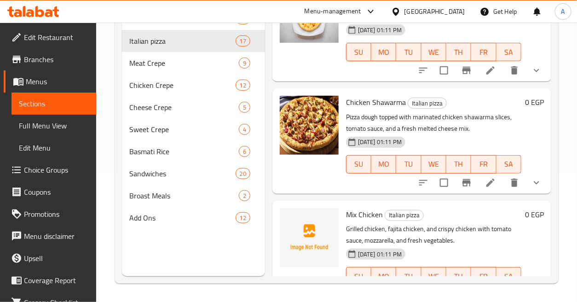
scroll to position [35, 0]
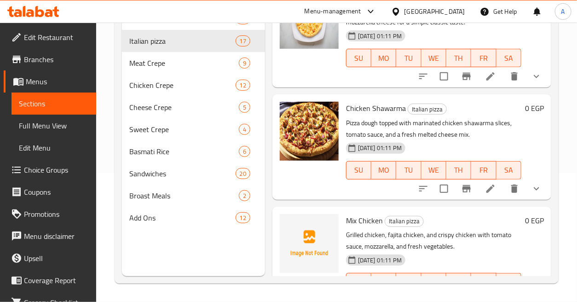
click at [371, 221] on span "Mix Chicken" at bounding box center [364, 220] width 37 height 14
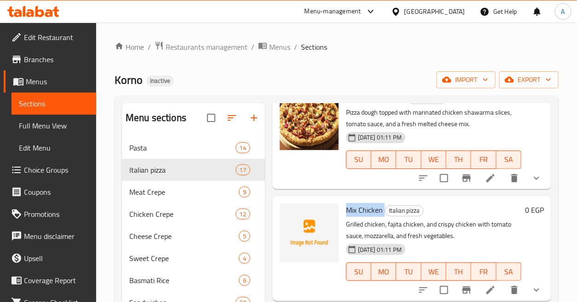
scroll to position [204, 0]
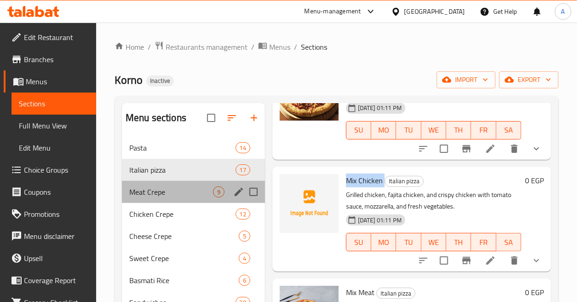
click at [198, 199] on div "Meat Crepe 9" at bounding box center [193, 192] width 143 height 22
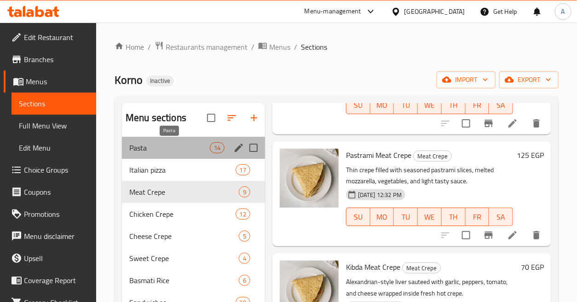
click at [206, 146] on span "Pasta" at bounding box center [169, 147] width 81 height 11
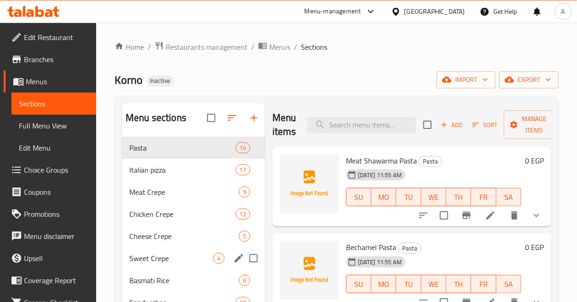
click at [194, 249] on div "Sweet Crepe 4" at bounding box center [193, 258] width 143 height 22
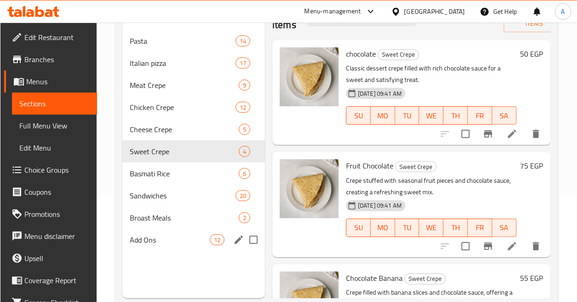
scroll to position [129, 0]
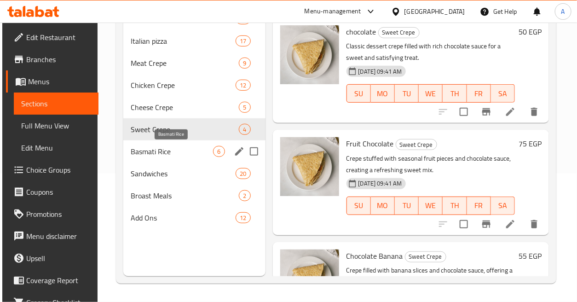
click at [192, 150] on span "Basmati Rice" at bounding box center [172, 151] width 82 height 11
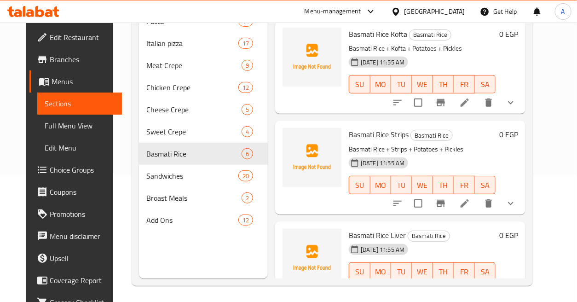
scroll to position [129, 0]
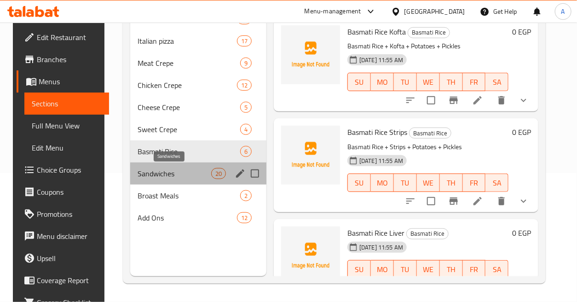
click at [175, 171] on span "Sandwiches" at bounding box center [174, 173] width 73 height 11
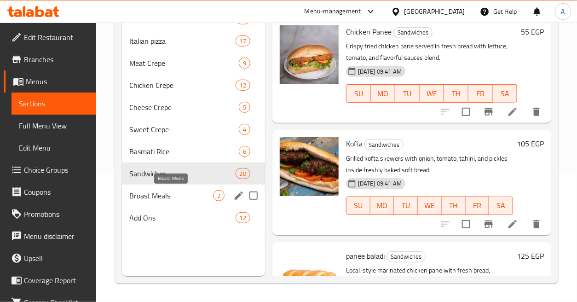
click at [189, 199] on span "Broast Meals" at bounding box center [171, 195] width 84 height 11
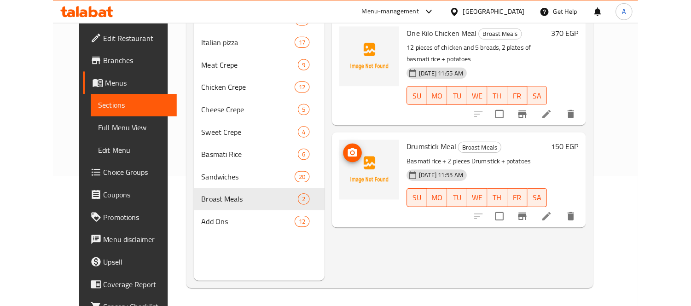
scroll to position [129, 0]
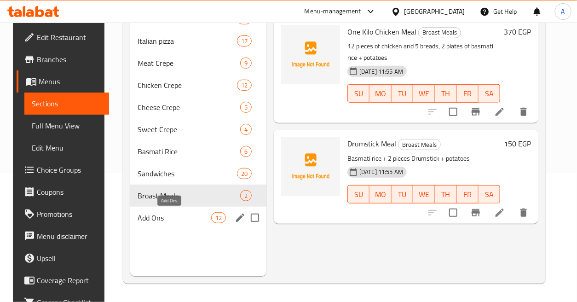
drag, startPoint x: 195, startPoint y: 222, endPoint x: 203, endPoint y: 215, distance: 10.8
click at [195, 222] on span "Add Ons" at bounding box center [174, 217] width 73 height 11
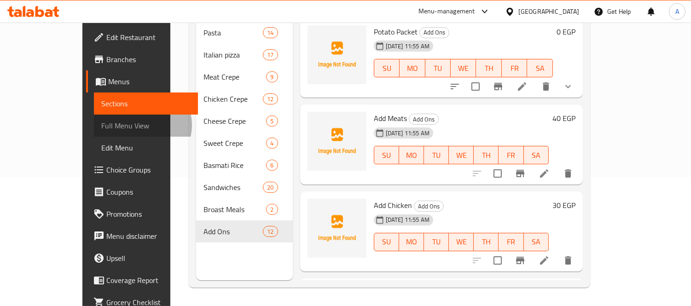
click at [101, 127] on span "Full Menu View" at bounding box center [145, 125] width 89 height 11
